Goal: Information Seeking & Learning: Learn about a topic

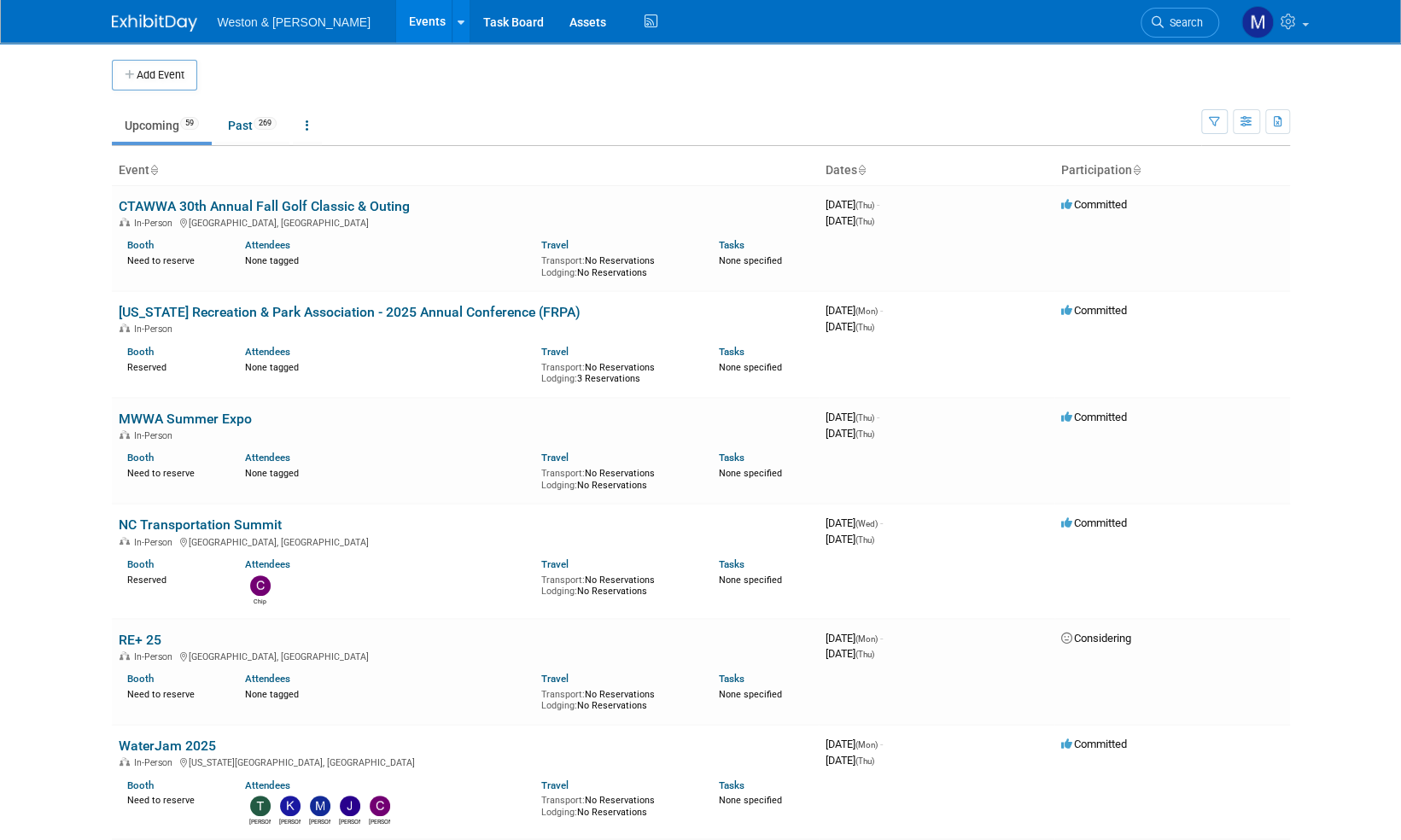
click at [166, 19] on img at bounding box center [155, 23] width 86 height 17
click at [1169, 32] on link "Search" at bounding box center [1180, 23] width 79 height 30
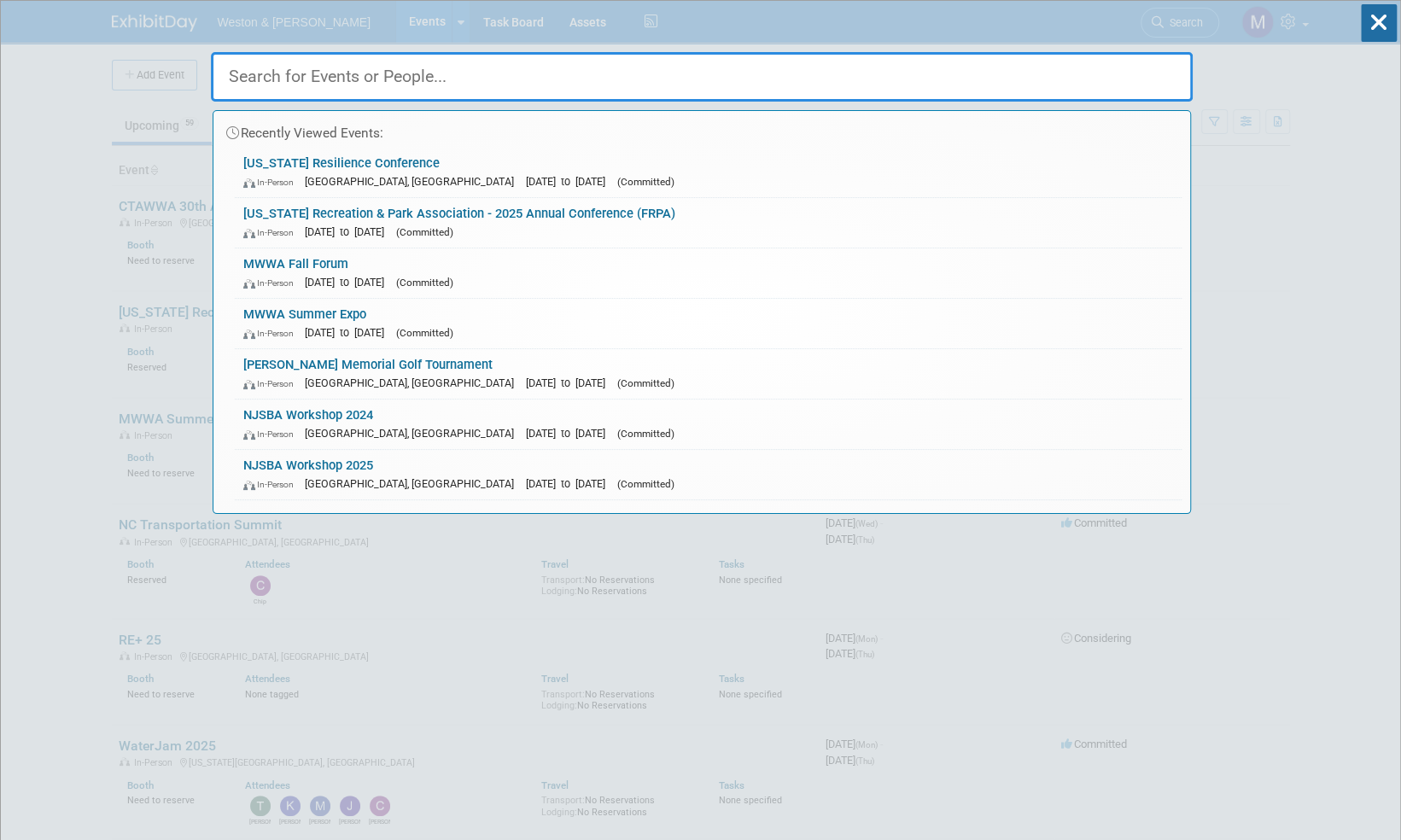
click at [1171, 29] on div "Recently Viewed Events: Florida Resilience Conference In-Person Charlotte Harbo…" at bounding box center [701, 257] width 982 height 513
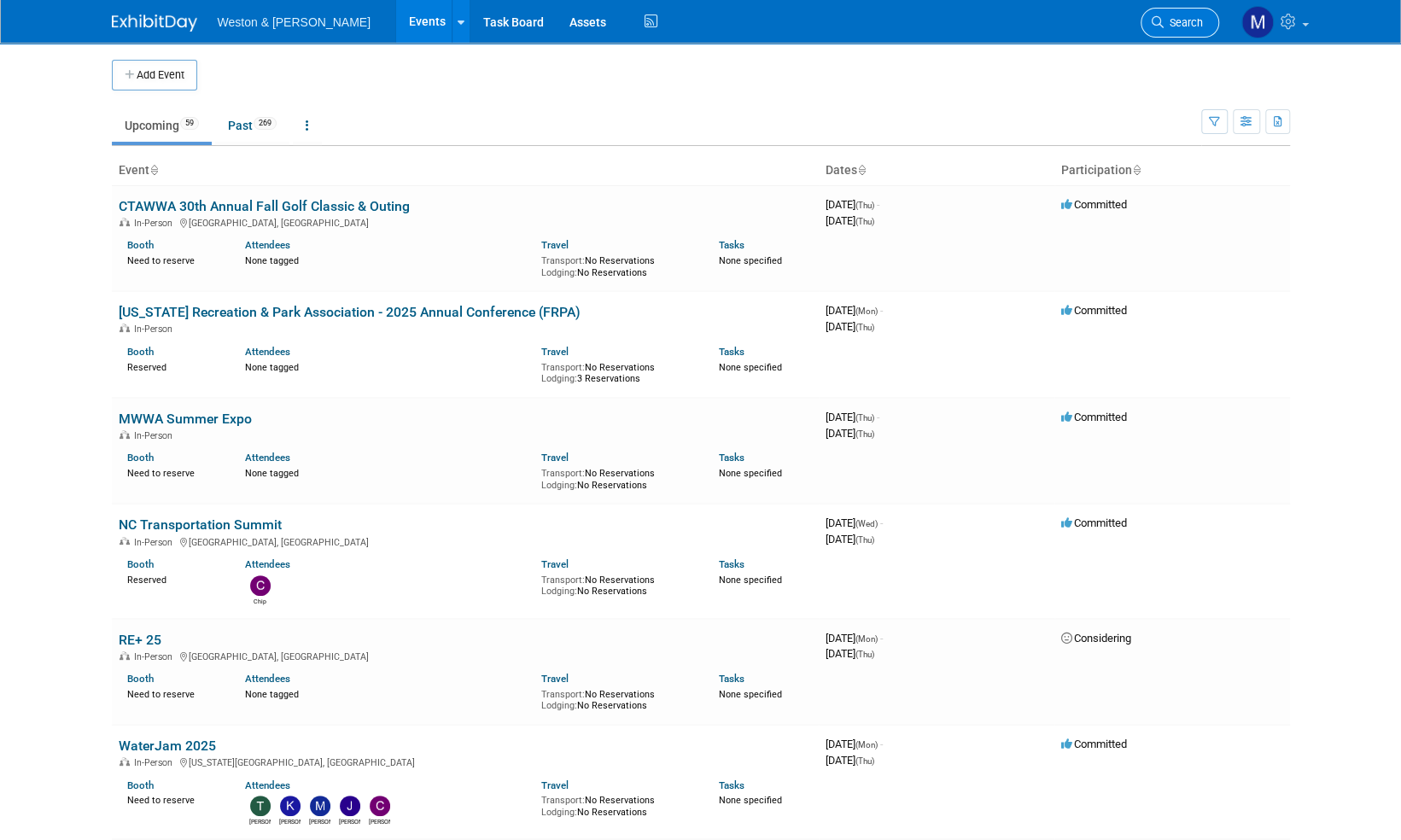
drag, startPoint x: 1171, startPoint y: 29, endPoint x: 1158, endPoint y: 16, distance: 18.4
click at [1158, 16] on link "Search" at bounding box center [1180, 23] width 79 height 30
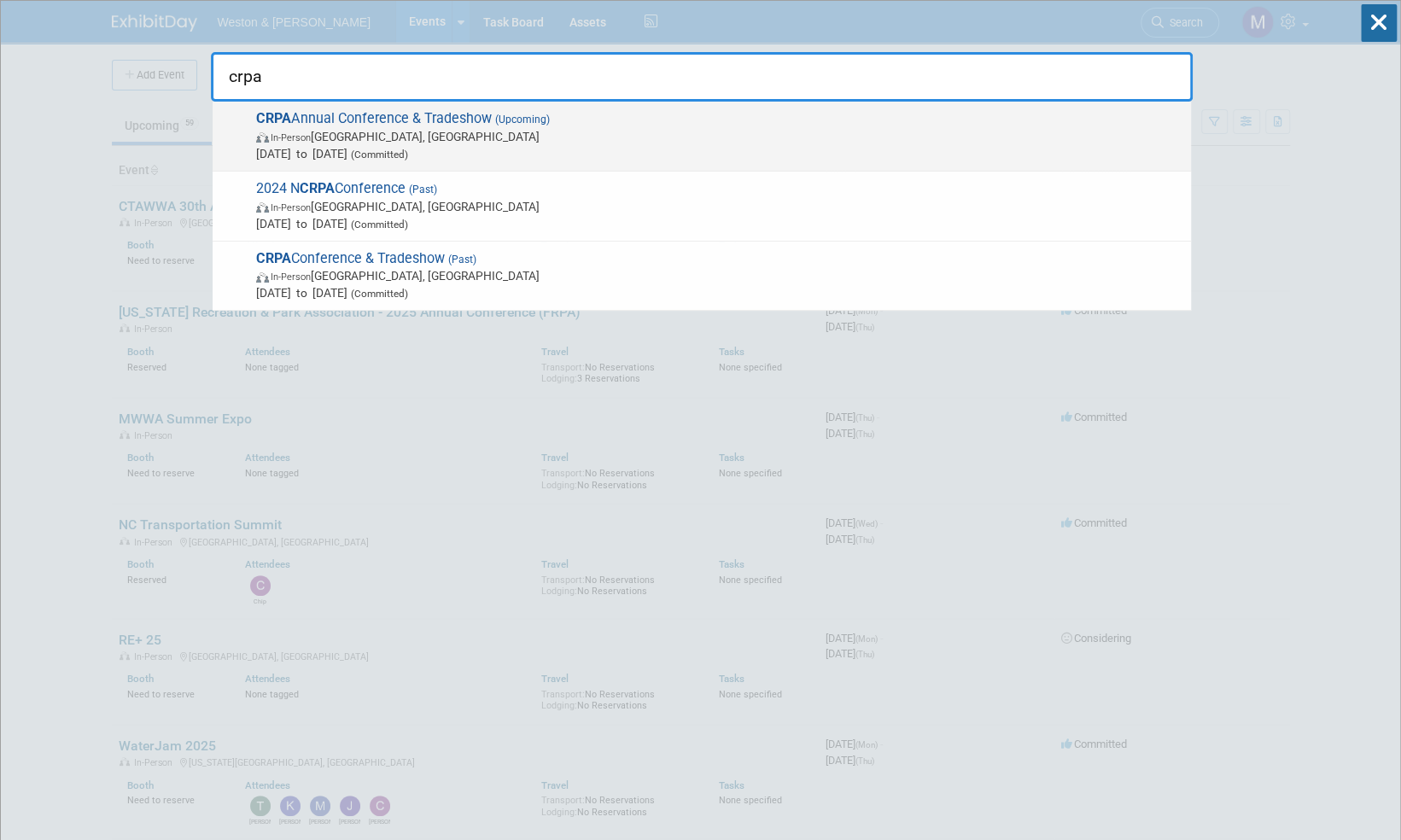
type input "crpa"
click at [433, 118] on span "CRPA Annual Conference & Tradeshow (Upcoming) In-Person Montville, CT Nov 24, 2…" at bounding box center [717, 136] width 932 height 52
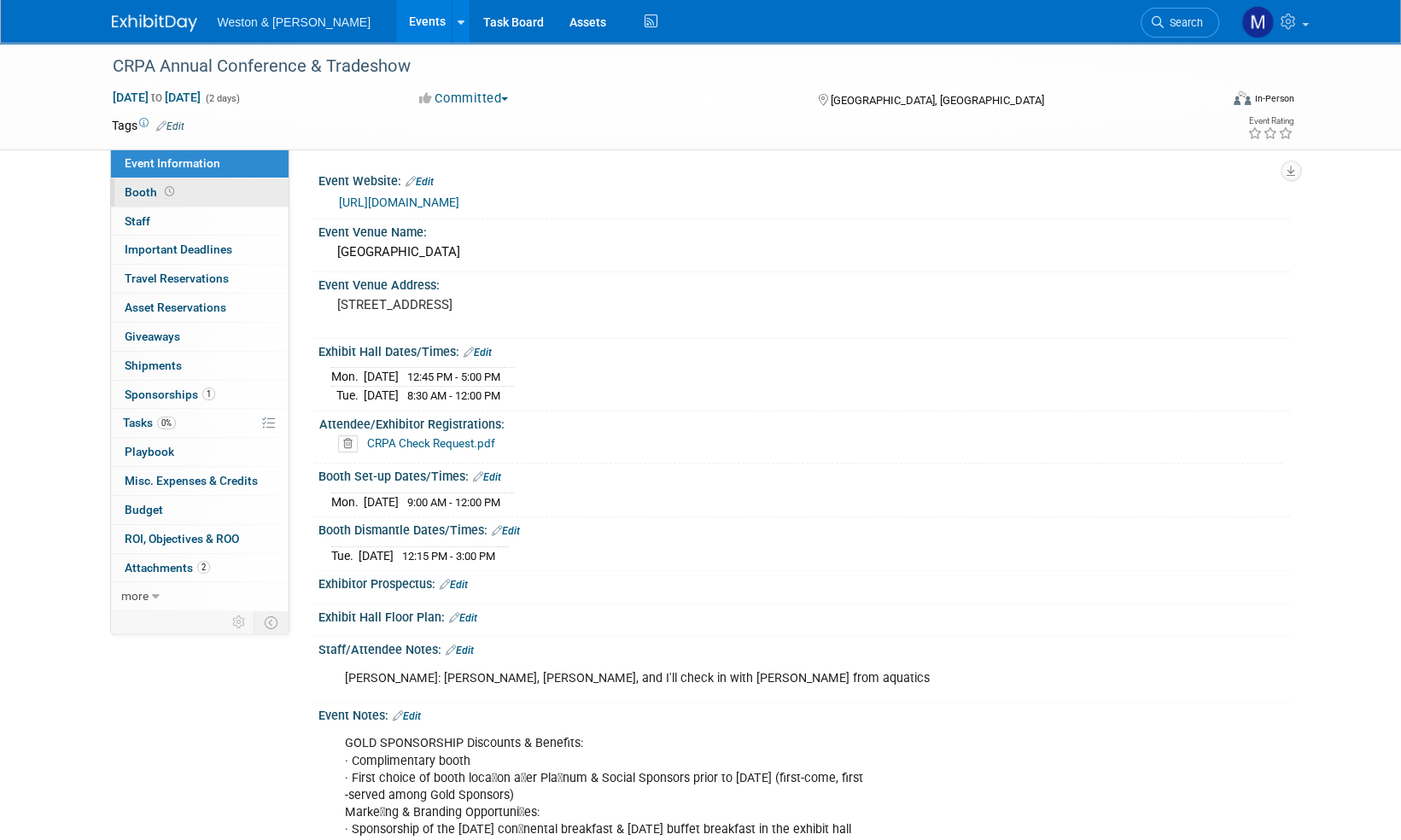
click at [134, 189] on span "Booth" at bounding box center [152, 192] width 53 height 14
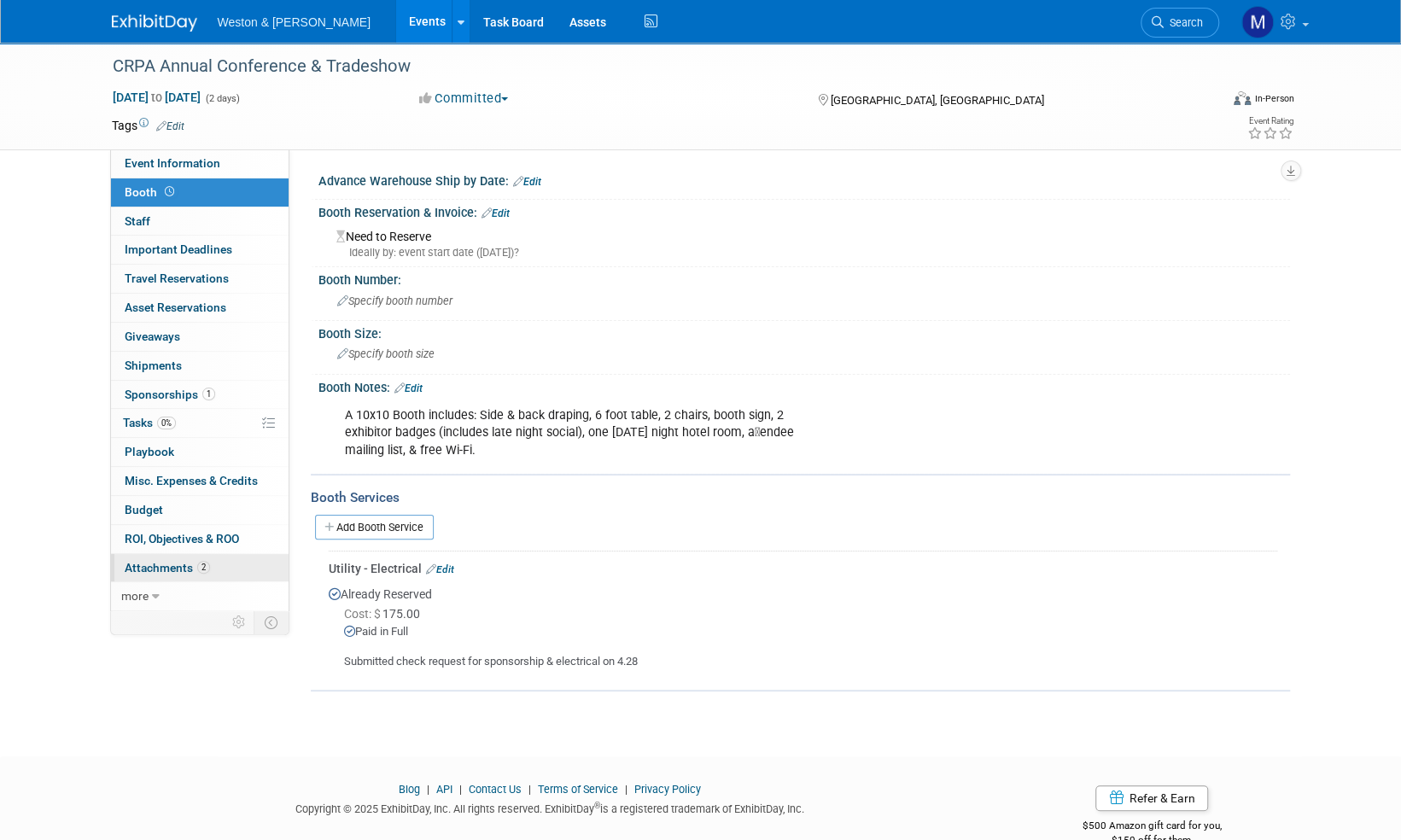
click at [174, 562] on span "Attachments 2" at bounding box center [167, 567] width 86 height 14
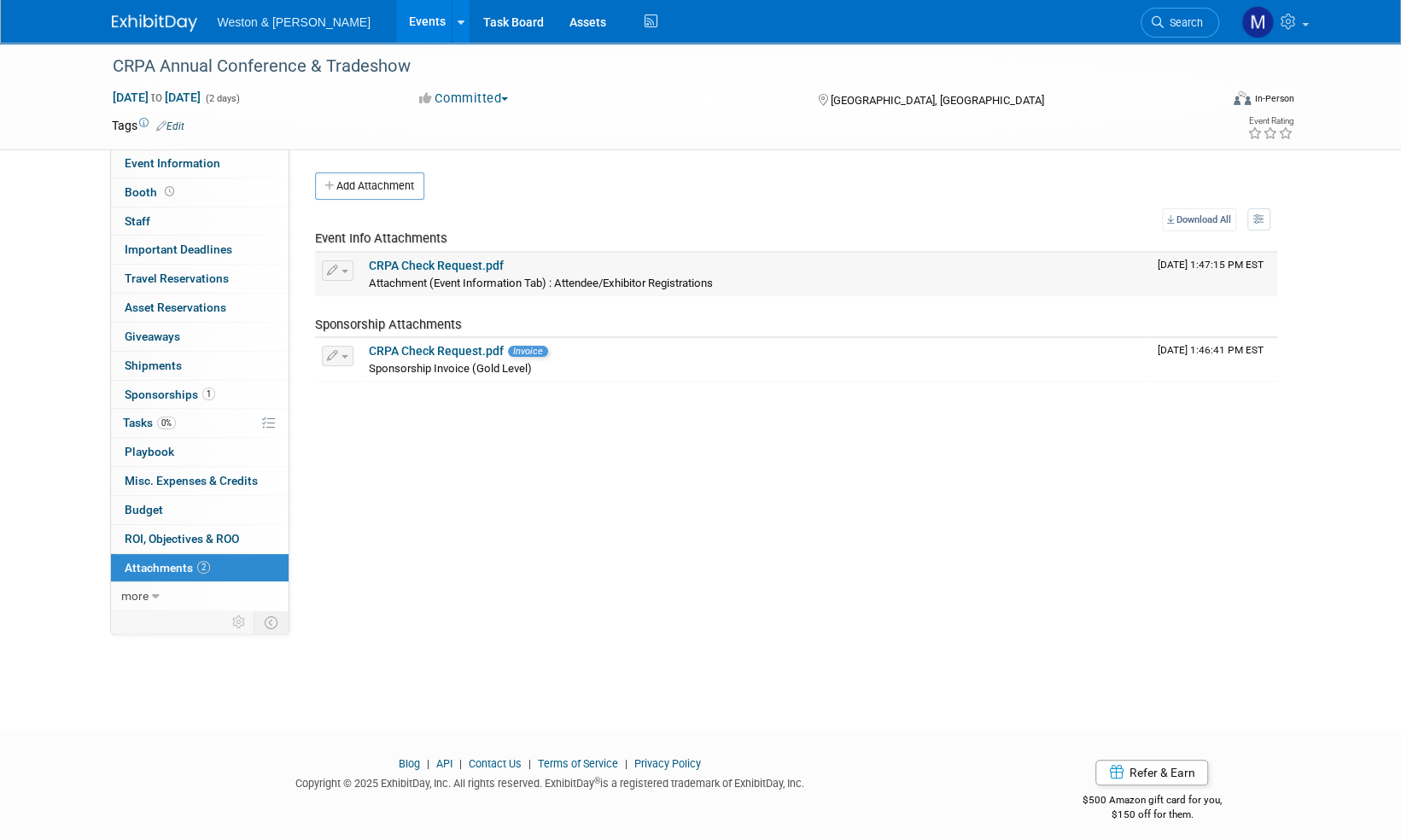
click at [480, 263] on link "CRPA Check Request.pdf" at bounding box center [435, 266] width 135 height 14
click at [440, 345] on link "CRPA Check Request.pdf" at bounding box center [435, 351] width 135 height 14
click at [345, 352] on button "button" at bounding box center [338, 355] width 32 height 21
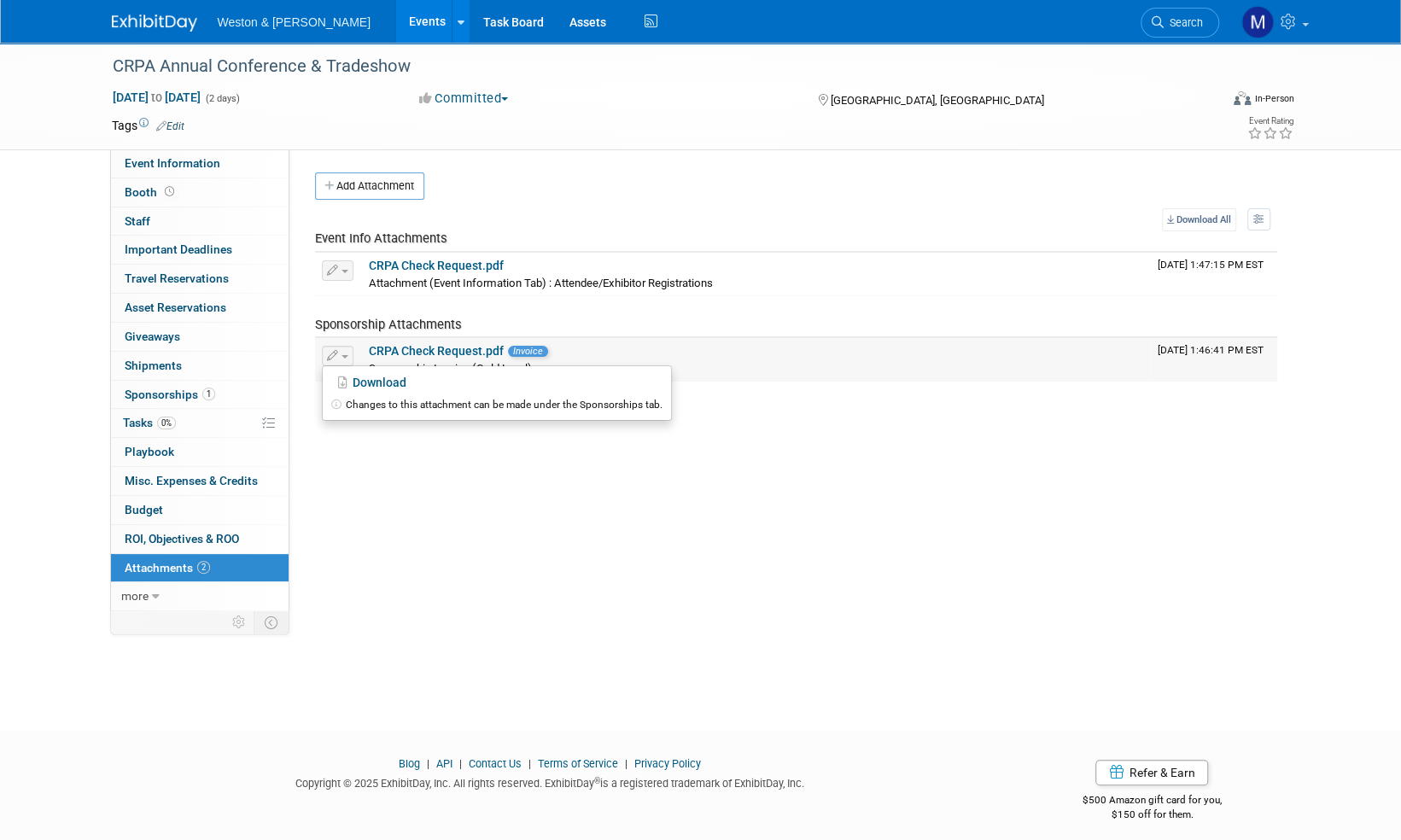
click at [328, 354] on icon "button" at bounding box center [333, 355] width 12 height 11
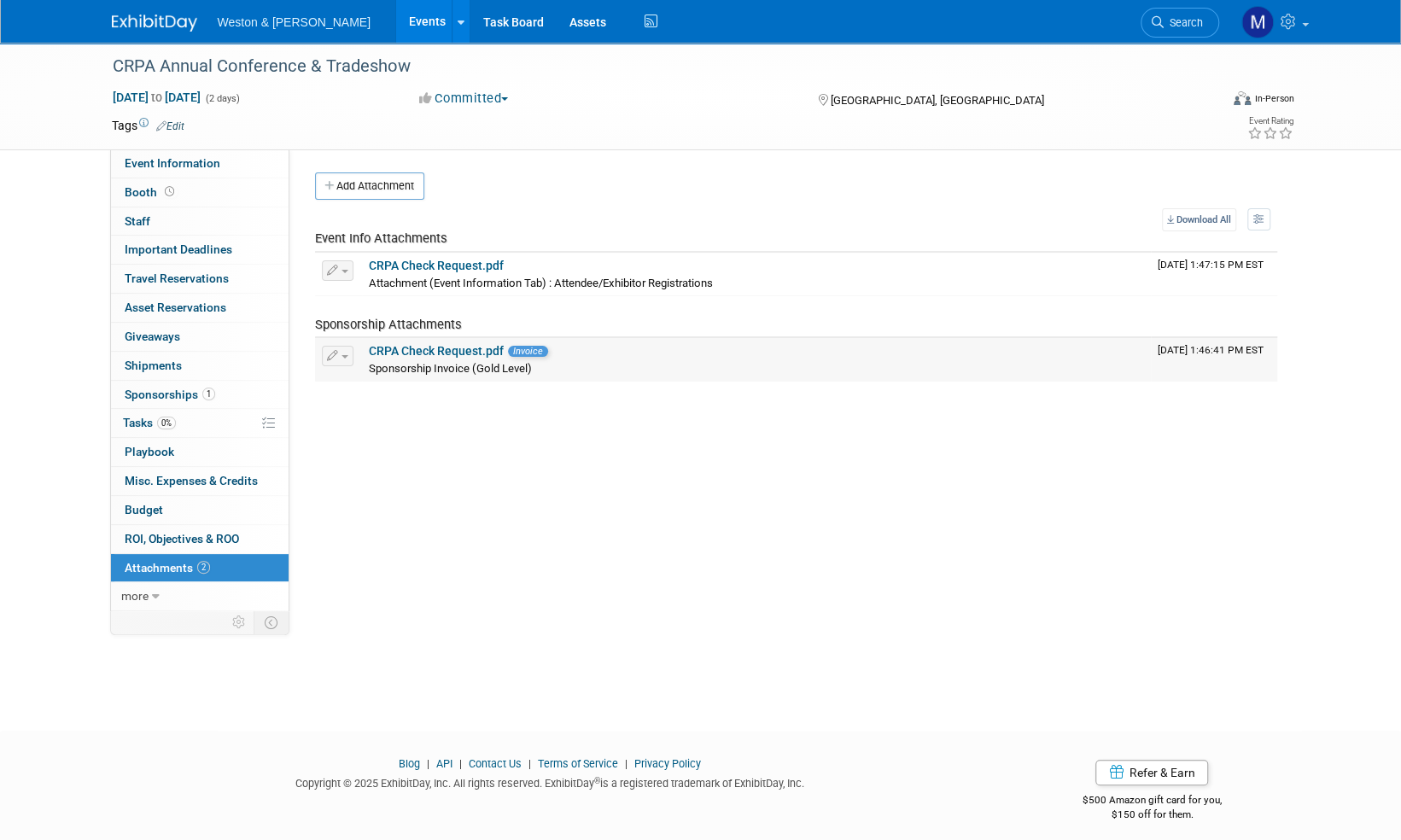
click at [325, 355] on button "button" at bounding box center [338, 355] width 32 height 21
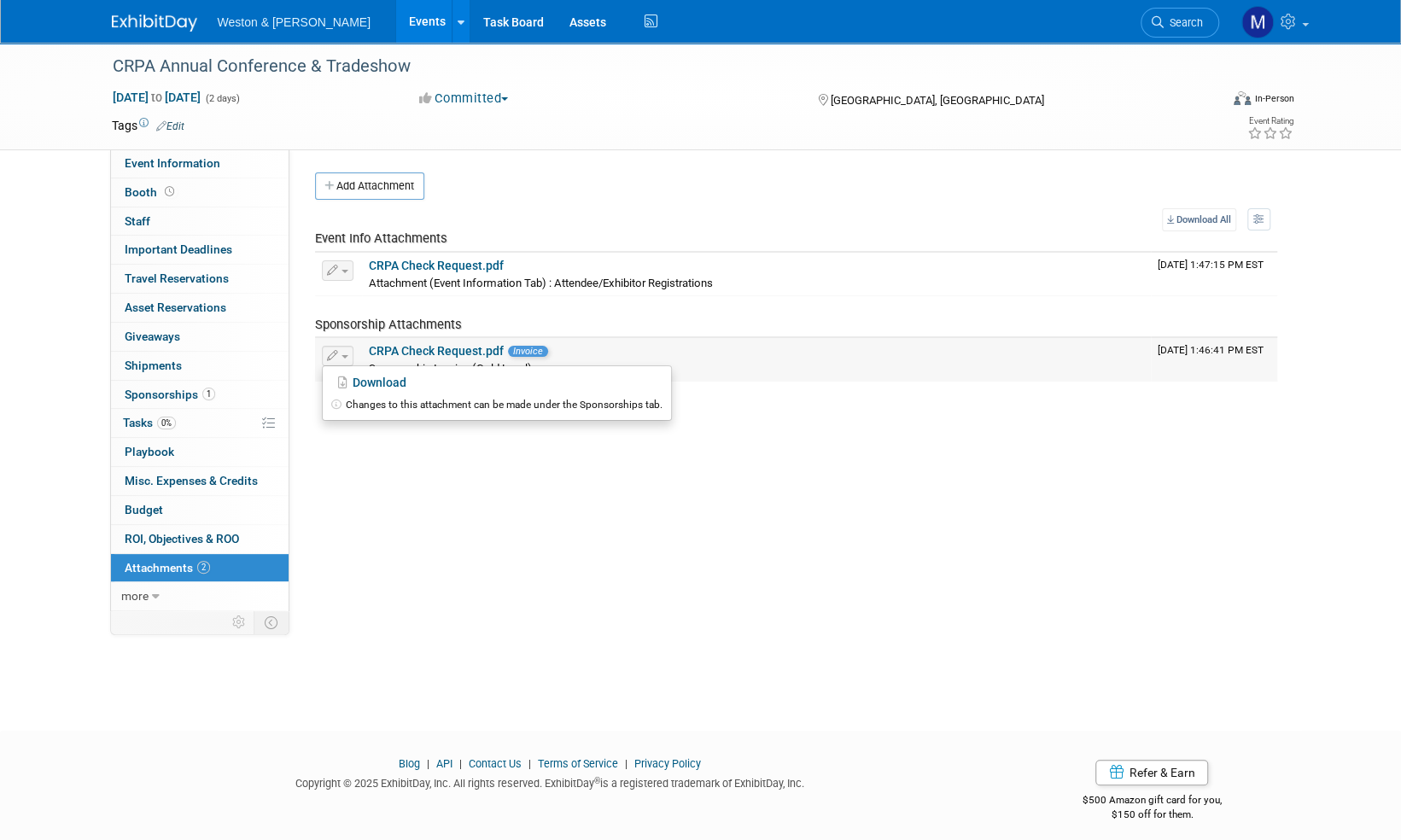
click at [325, 355] on button "button" at bounding box center [338, 355] width 32 height 21
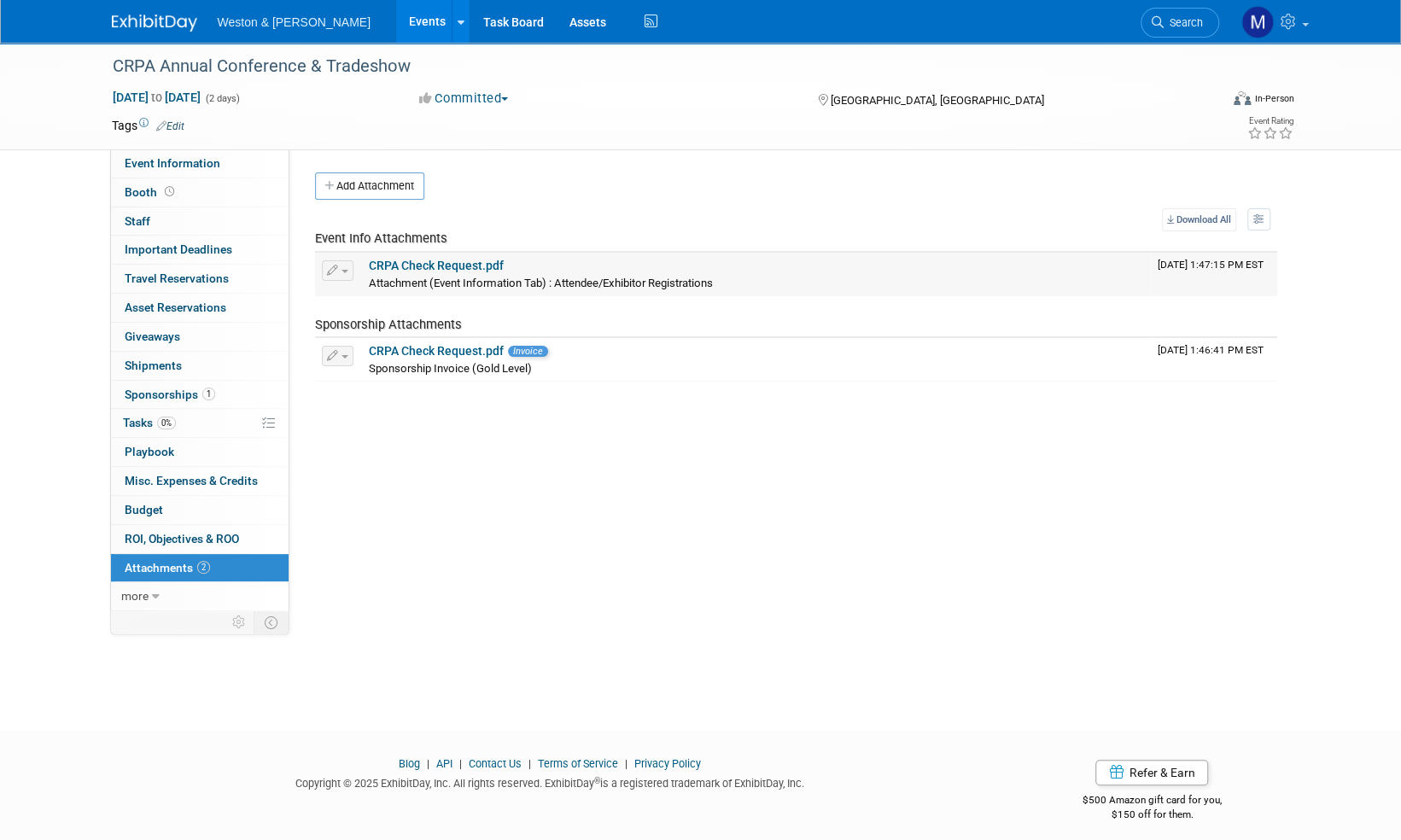
click at [349, 266] on button "button" at bounding box center [338, 270] width 32 height 21
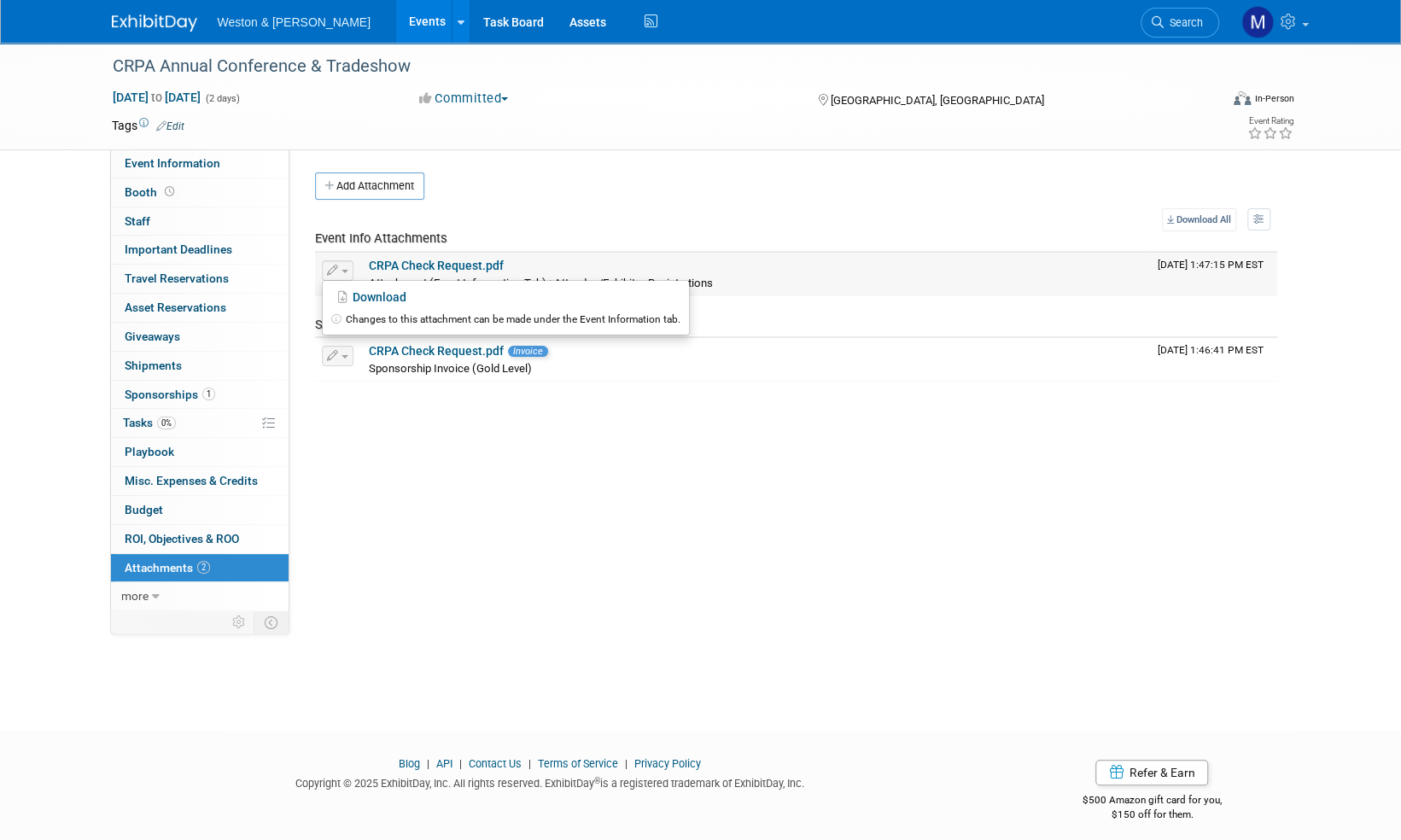
click at [331, 319] on icon at bounding box center [338, 319] width 15 height 10
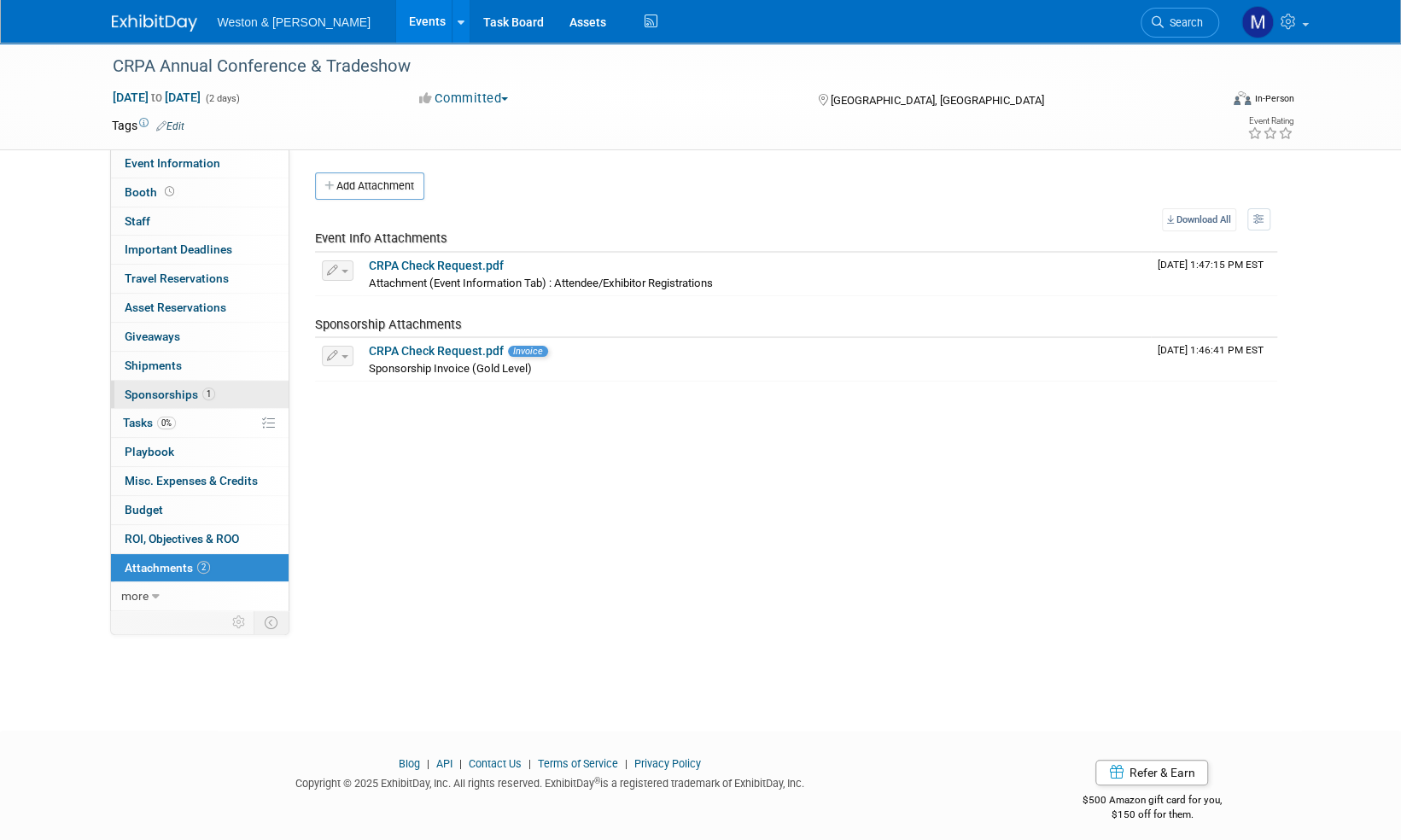
click at [148, 396] on span "Sponsorships 1" at bounding box center [170, 394] width 91 height 14
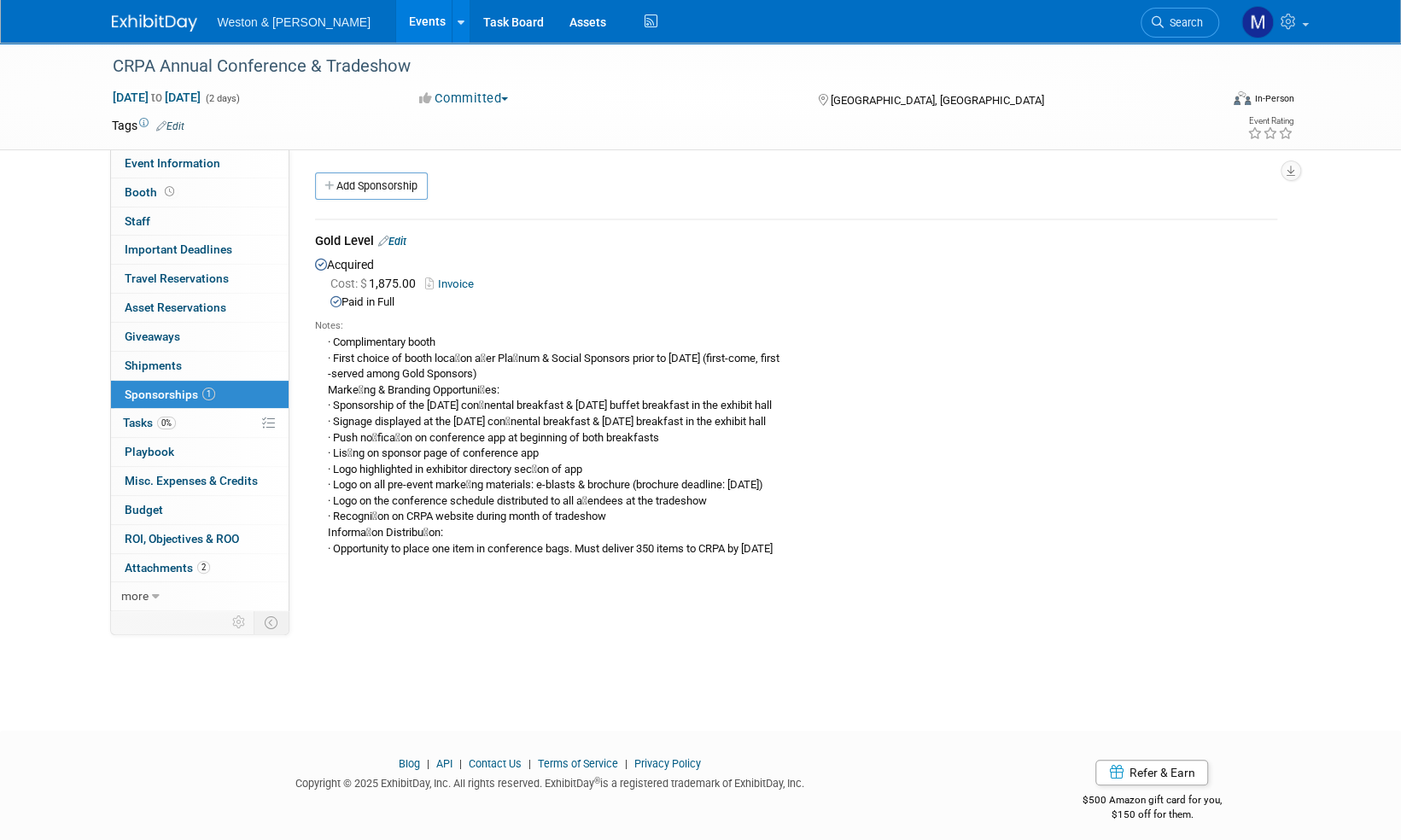
drag, startPoint x: 807, startPoint y: 547, endPoint x: 643, endPoint y: 548, distance: 164.0
click at [643, 548] on div "· Complimentary booth · First choice of booth loca􀆟on a􀅌er Pla􀆟num & Social Spo…" at bounding box center [796, 444] width 963 height 224
drag, startPoint x: 643, startPoint y: 548, endPoint x: 656, endPoint y: 547, distance: 13.0
copy div "350 items to CRPA by [DATE]"
